Goal: Navigation & Orientation: Find specific page/section

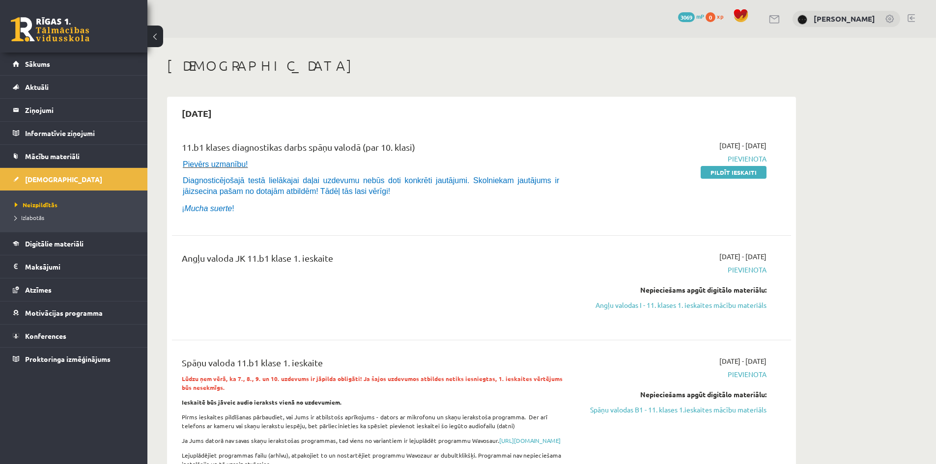
scroll to position [98, 0]
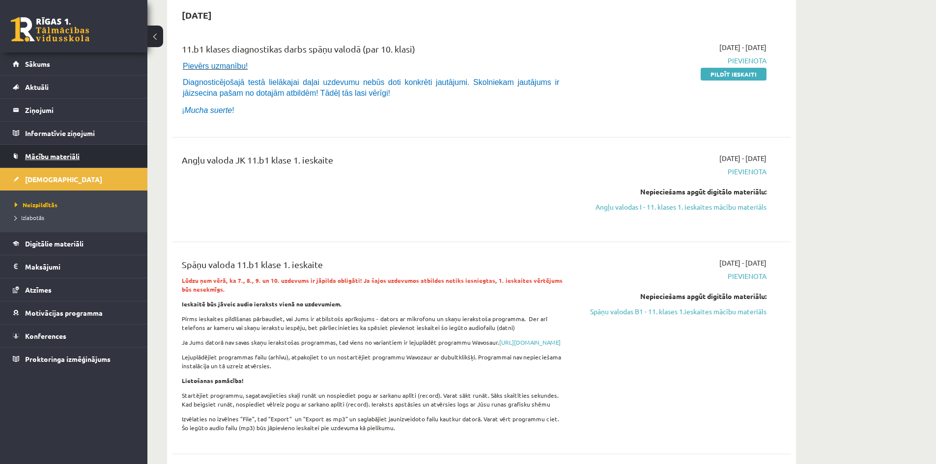
click at [120, 150] on link "Mācību materiāli" at bounding box center [74, 156] width 122 height 23
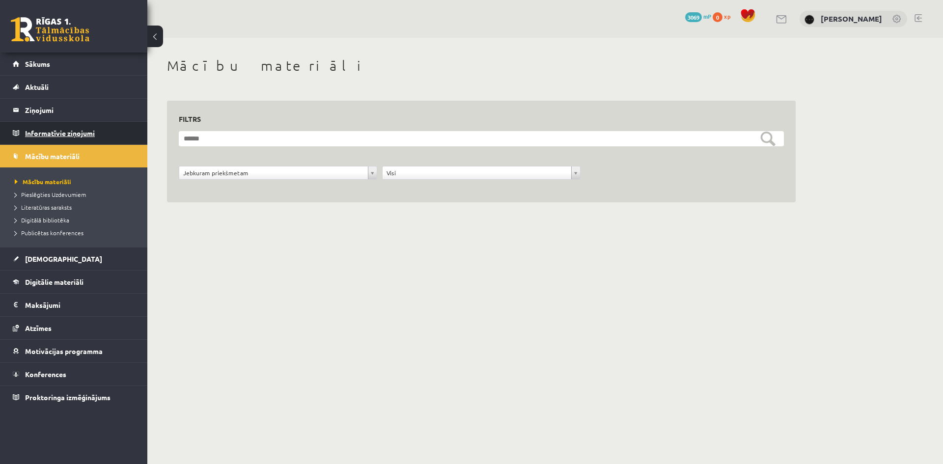
click at [91, 132] on legend "Informatīvie ziņojumi 1" at bounding box center [80, 133] width 110 height 23
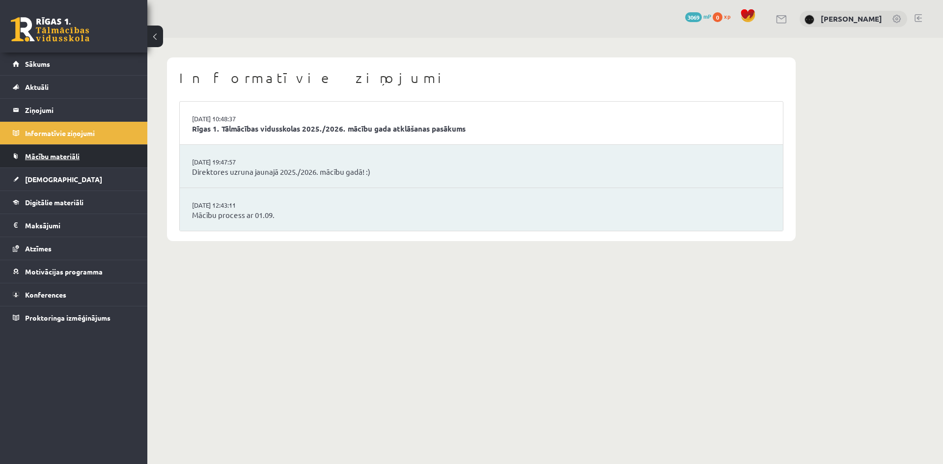
click at [92, 150] on link "Mācību materiāli" at bounding box center [74, 156] width 122 height 23
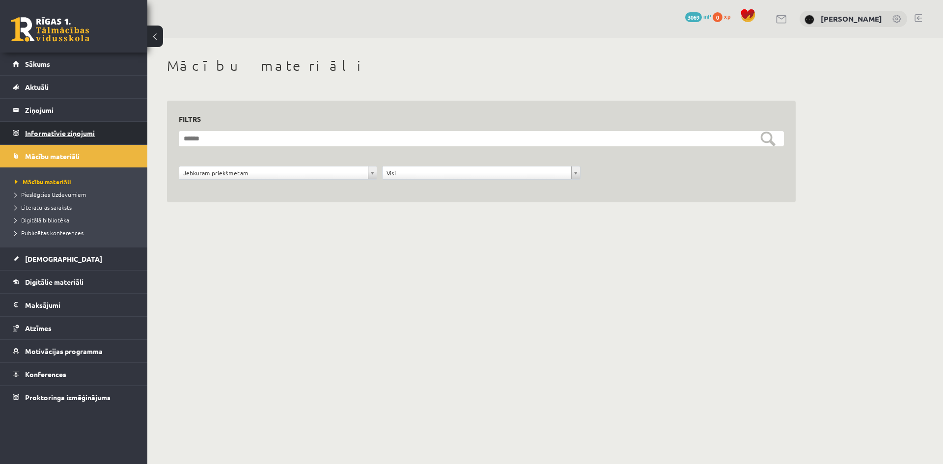
click at [98, 137] on legend "Informatīvie ziņojumi 1" at bounding box center [80, 133] width 110 height 23
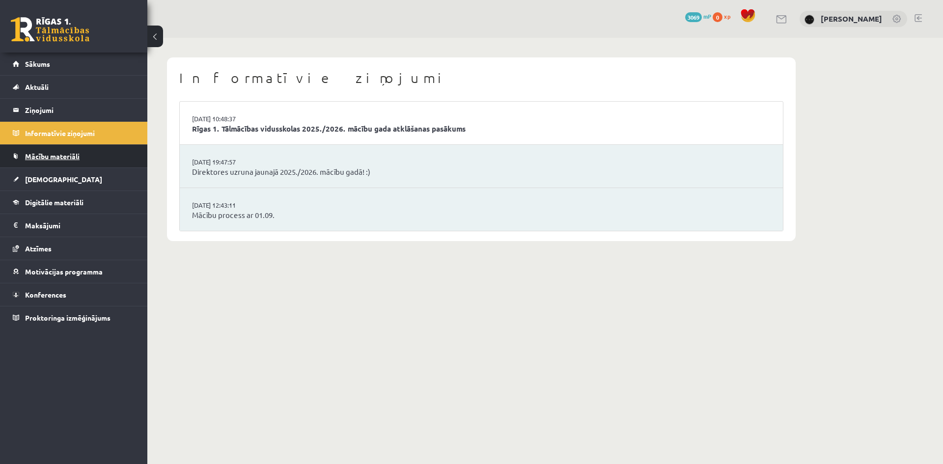
click at [106, 155] on link "Mācību materiāli" at bounding box center [74, 156] width 122 height 23
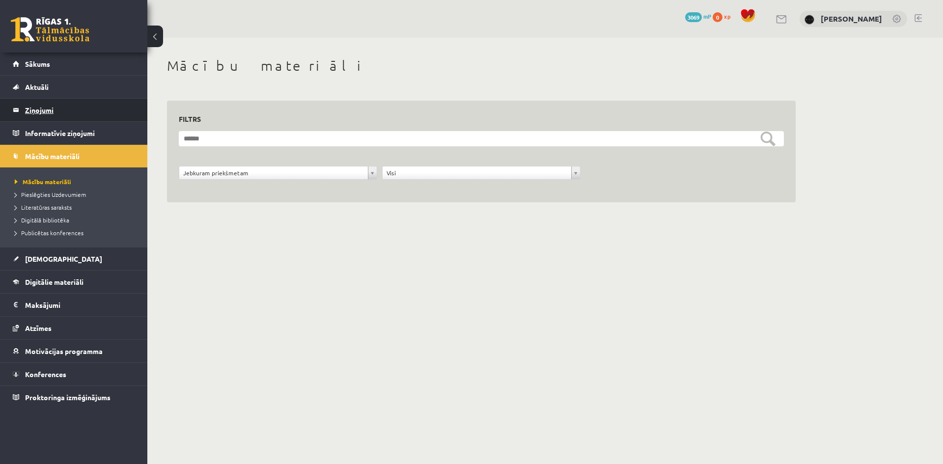
click at [82, 105] on legend "Ziņojumi 0" at bounding box center [80, 110] width 110 height 23
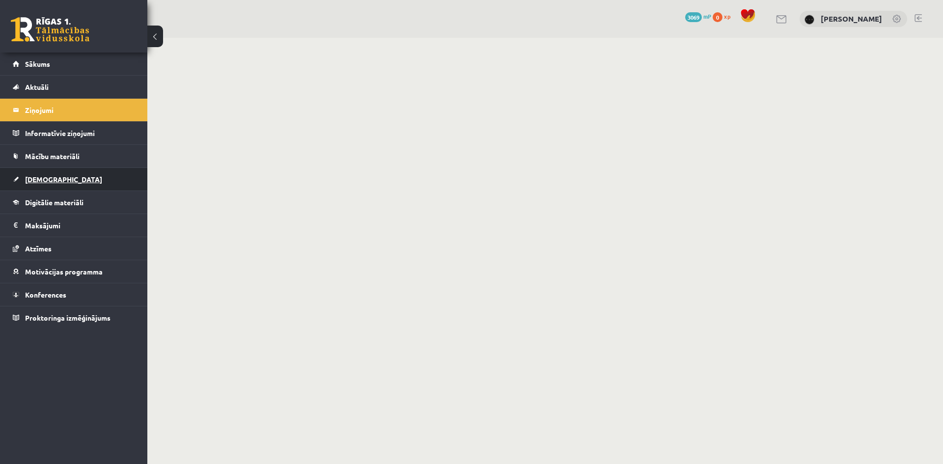
click at [82, 178] on link "[DEMOGRAPHIC_DATA]" at bounding box center [74, 179] width 122 height 23
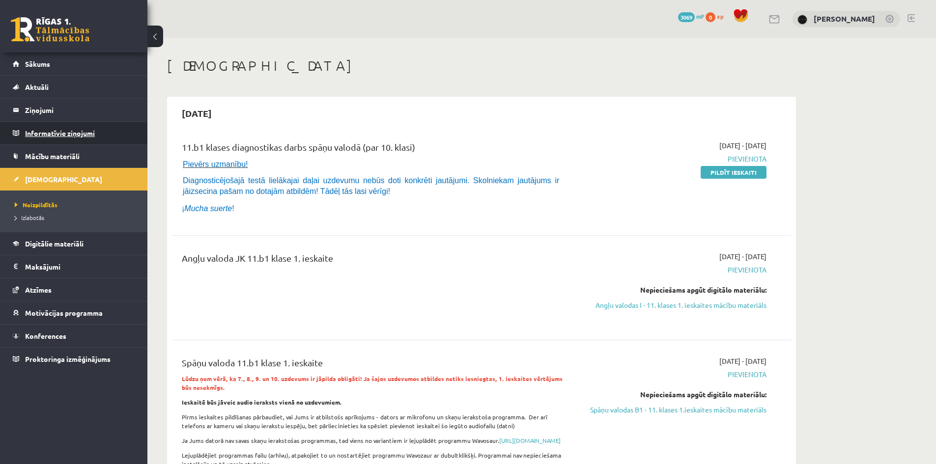
click at [91, 122] on legend "Informatīvie ziņojumi 1" at bounding box center [80, 133] width 110 height 23
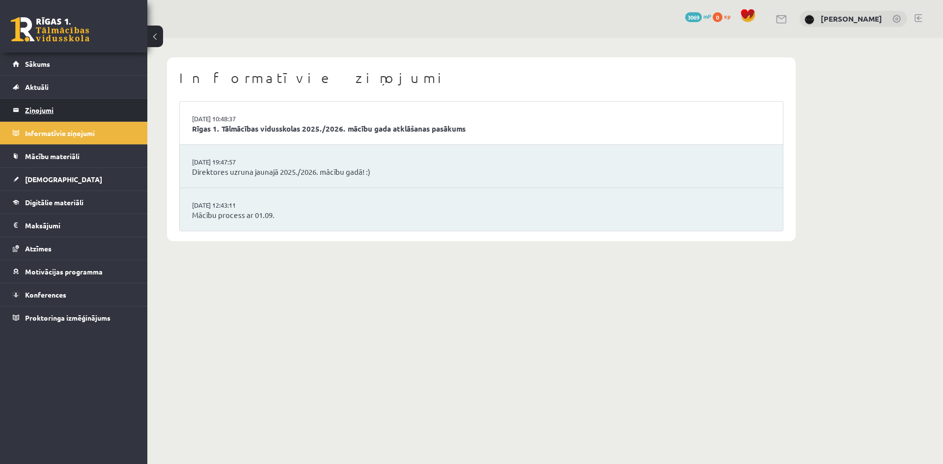
click at [59, 110] on legend "Ziņojumi 0" at bounding box center [80, 110] width 110 height 23
